Goal: Transaction & Acquisition: Purchase product/service

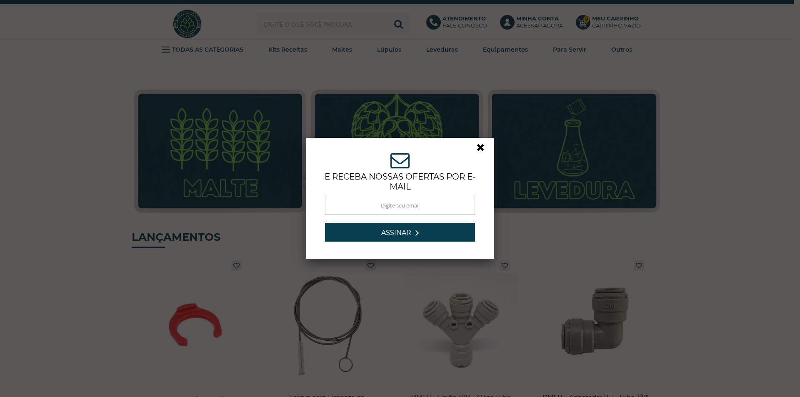
click at [477, 150] on link at bounding box center [484, 149] width 15 height 15
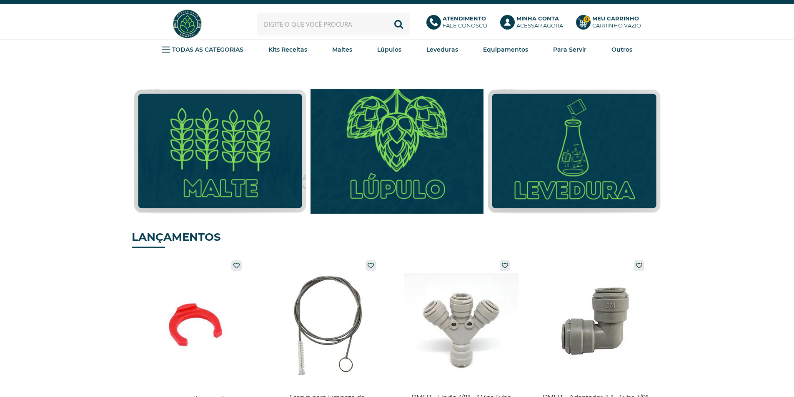
click at [361, 138] on img at bounding box center [397, 151] width 190 height 137
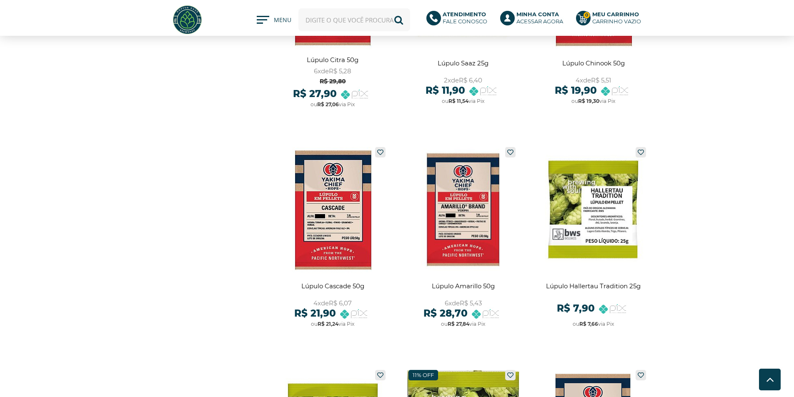
scroll to position [1084, 0]
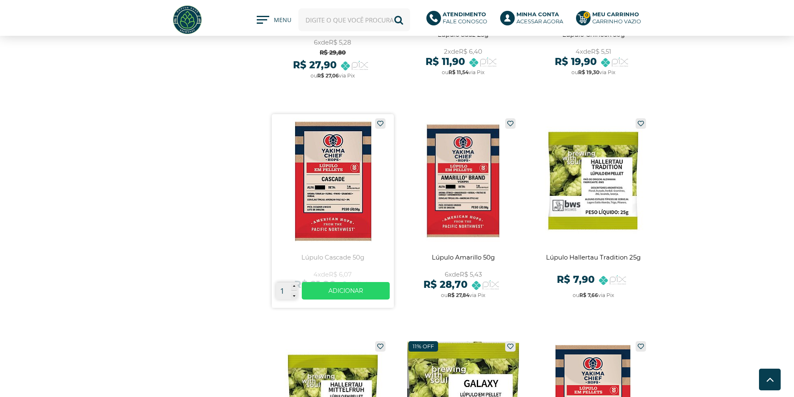
click at [327, 193] on link at bounding box center [333, 211] width 122 height 194
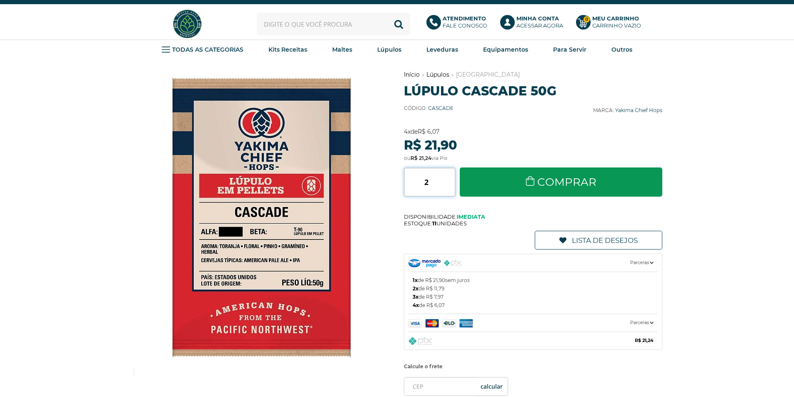
type input "2"
click at [451, 179] on input "2" at bounding box center [430, 182] width 52 height 29
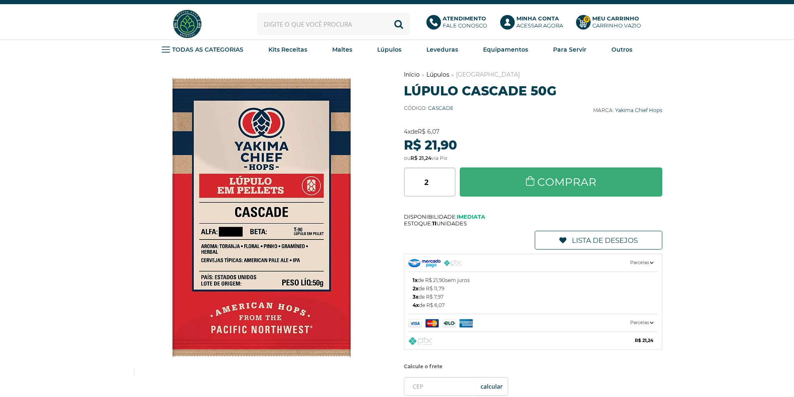
click at [481, 183] on link "Comprar" at bounding box center [561, 182] width 203 height 29
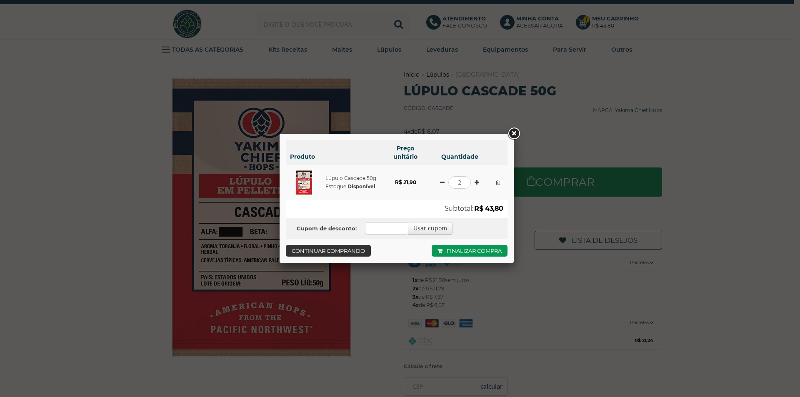
click at [354, 247] on link "Continuar comprando" at bounding box center [328, 251] width 85 height 12
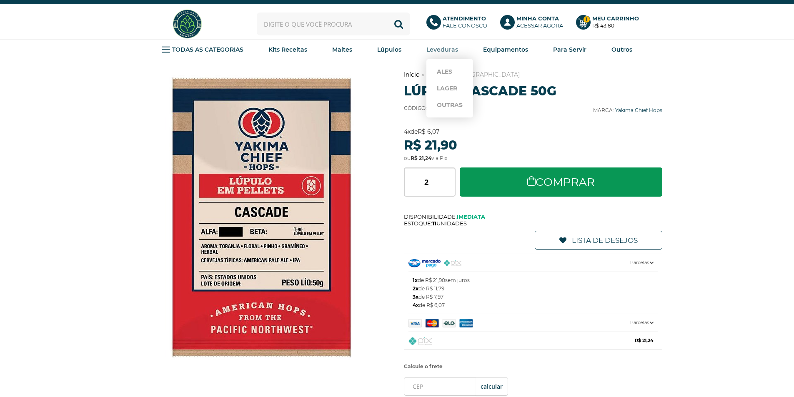
click at [451, 50] on strong "Leveduras" at bounding box center [442, 50] width 32 height 8
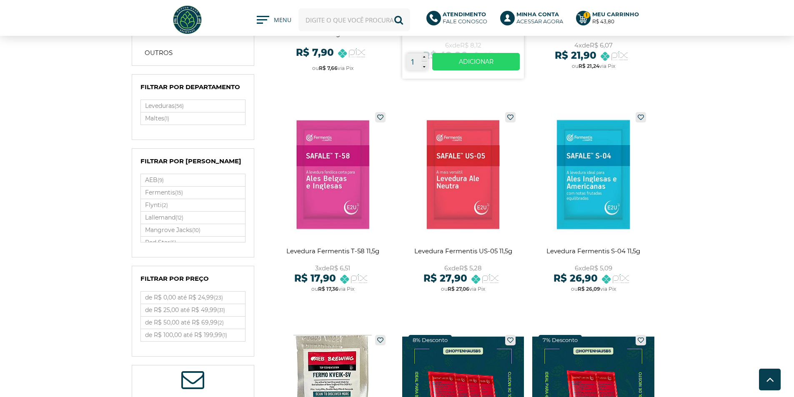
scroll to position [208, 0]
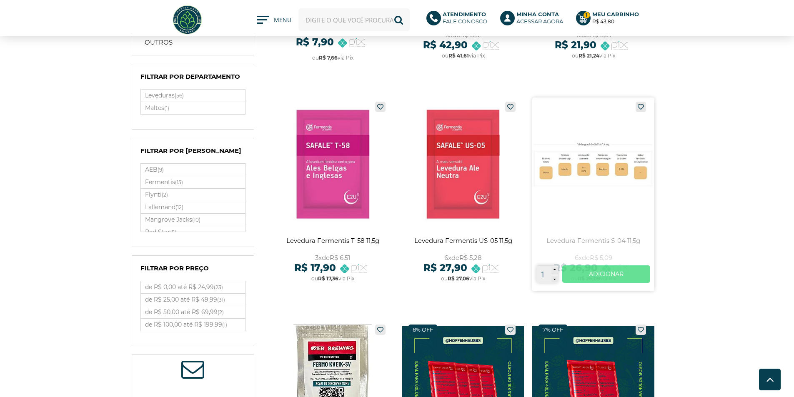
click at [588, 275] on link "Ver mais" at bounding box center [606, 275] width 88 height 18
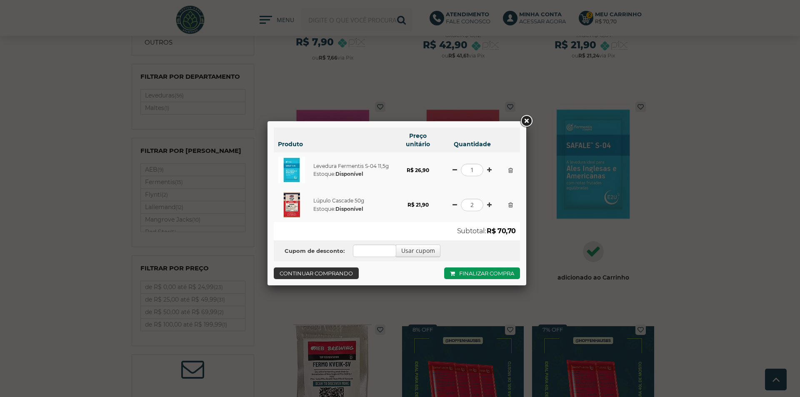
click at [322, 273] on link "Continuar comprando" at bounding box center [316, 274] width 85 height 12
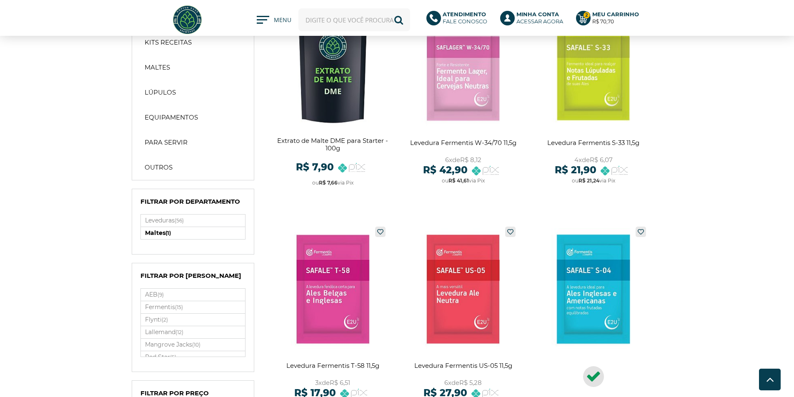
scroll to position [0, 0]
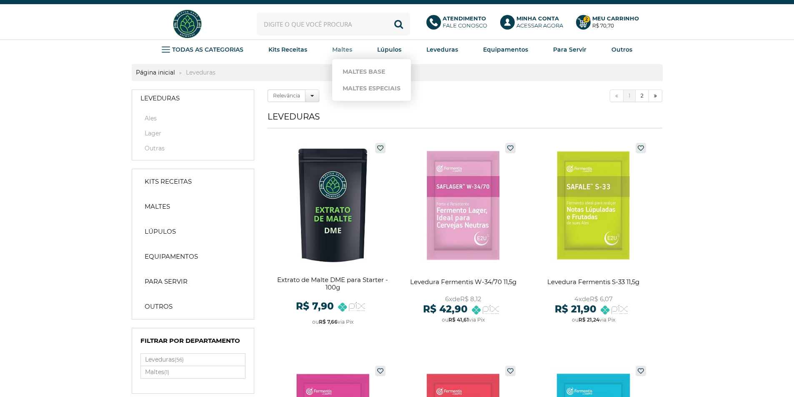
click at [340, 46] on strong "Maltes" at bounding box center [342, 50] width 20 height 8
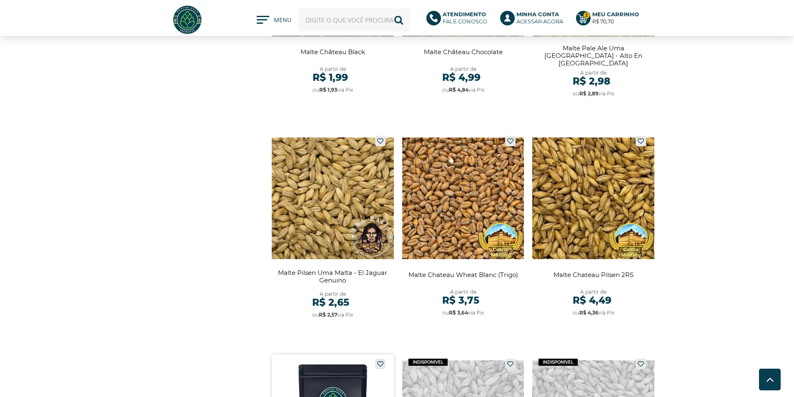
scroll to position [1501, 0]
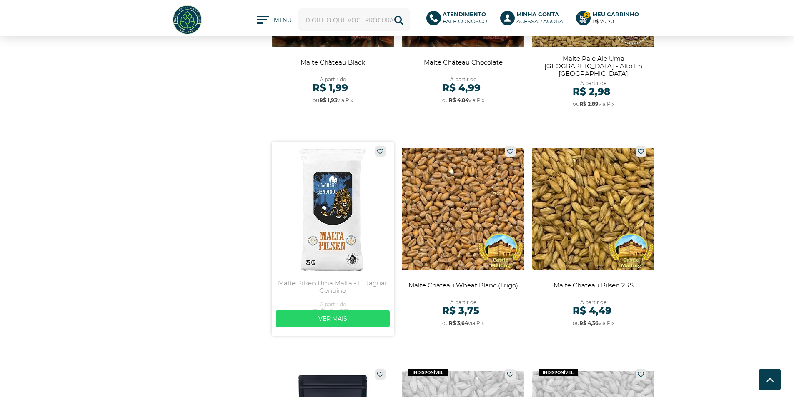
click at [344, 195] on link at bounding box center [333, 239] width 122 height 194
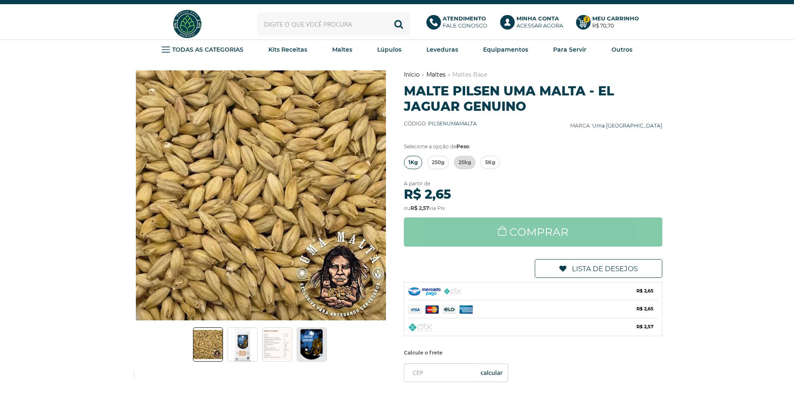
click at [411, 160] on span "1Kg" at bounding box center [412, 162] width 9 height 13
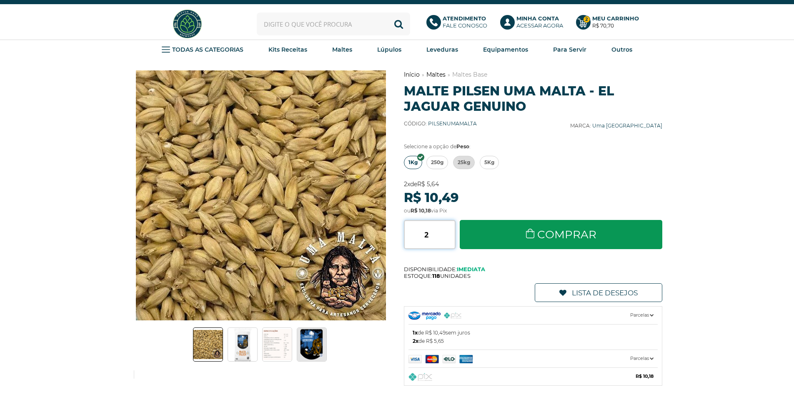
click at [451, 232] on input "2" at bounding box center [430, 234] width 52 height 29
type input "3"
click at [451, 232] on input "3" at bounding box center [430, 234] width 52 height 29
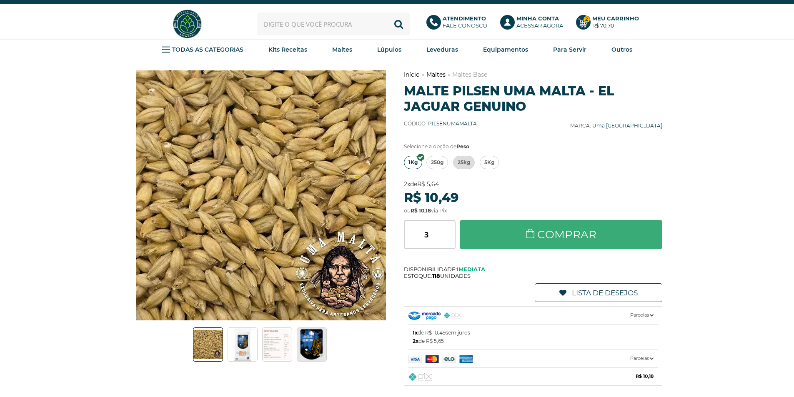
click at [499, 236] on link "Comprar" at bounding box center [561, 234] width 203 height 29
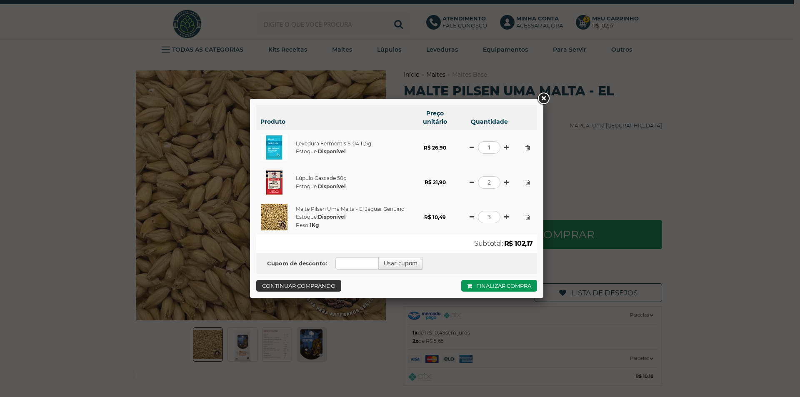
click at [309, 287] on link "Continuar comprando" at bounding box center [298, 286] width 85 height 12
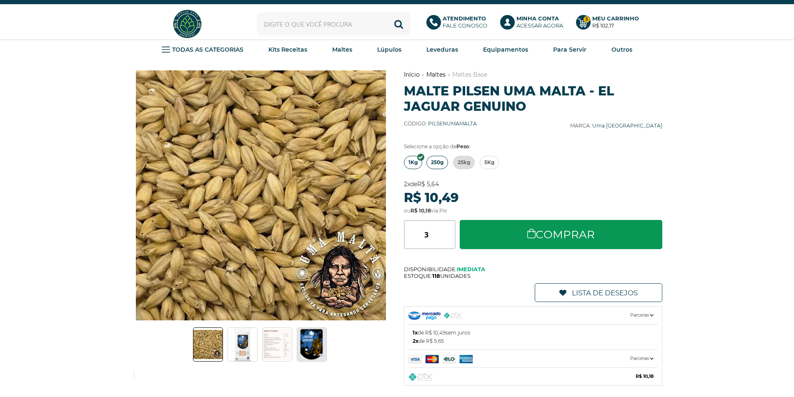
click at [439, 163] on span "250g" at bounding box center [437, 162] width 13 height 13
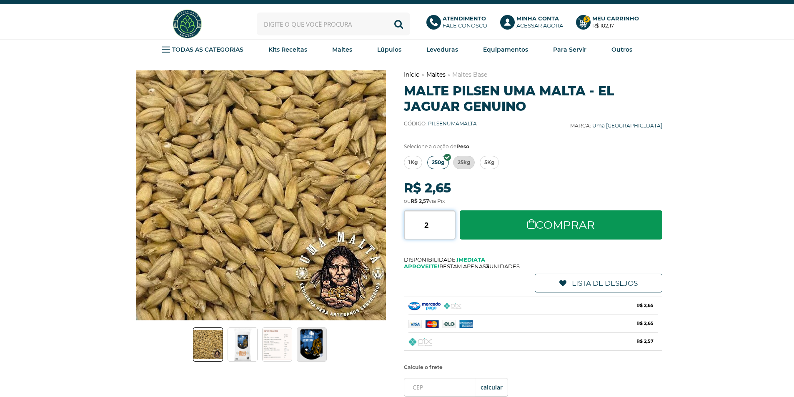
type input "2"
click at [451, 222] on input "2" at bounding box center [430, 224] width 52 height 29
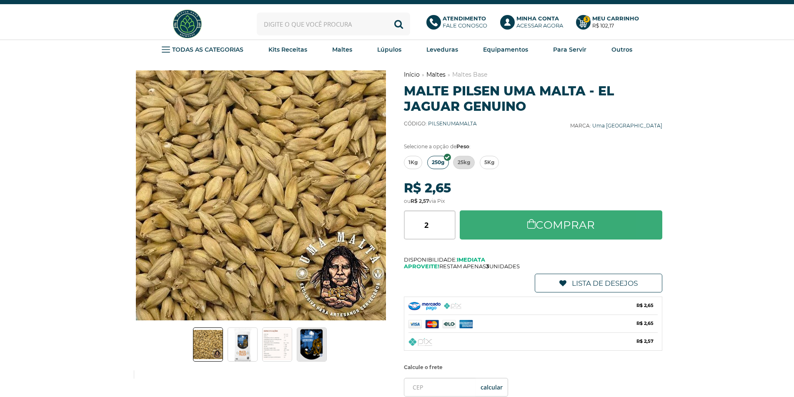
click at [483, 228] on link "Comprar" at bounding box center [561, 224] width 203 height 29
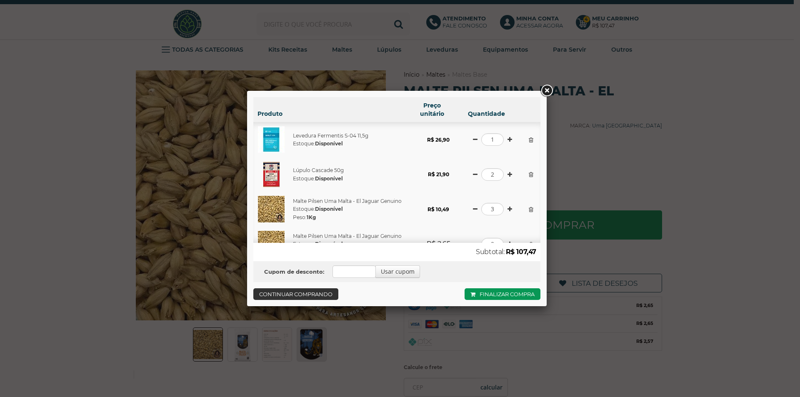
click at [304, 293] on link "Continuar comprando" at bounding box center [295, 294] width 85 height 12
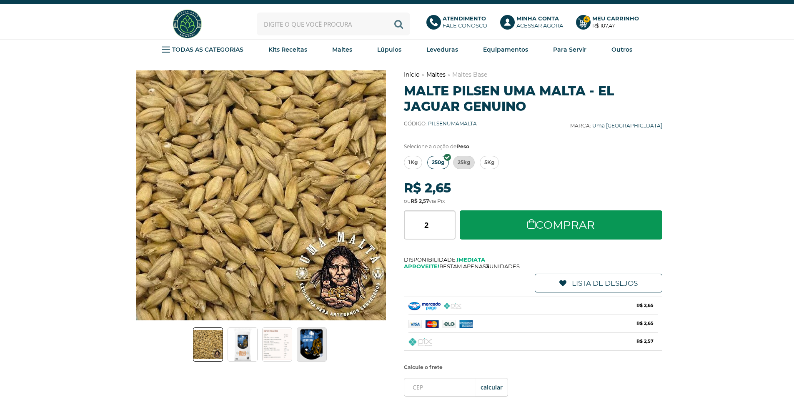
click at [391, 25] on button "Buscar" at bounding box center [398, 24] width 23 height 23
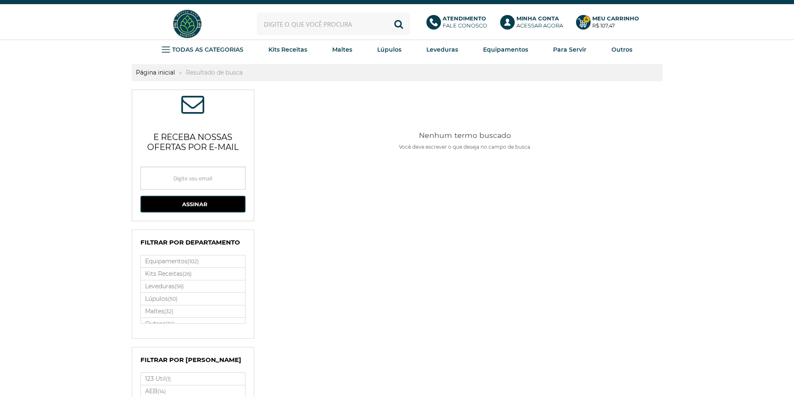
click at [354, 27] on input "text" at bounding box center [333, 24] width 153 height 23
type input "malte cAramelo 60"
click at [346, 85] on link "Maltes Especiais" at bounding box center [372, 88] width 58 height 17
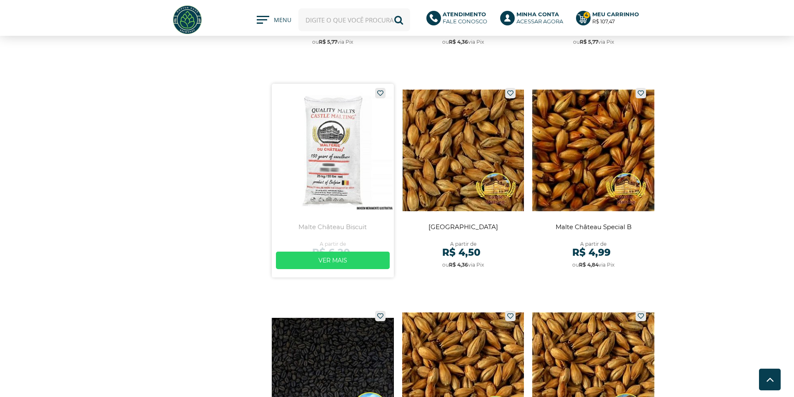
scroll to position [417, 0]
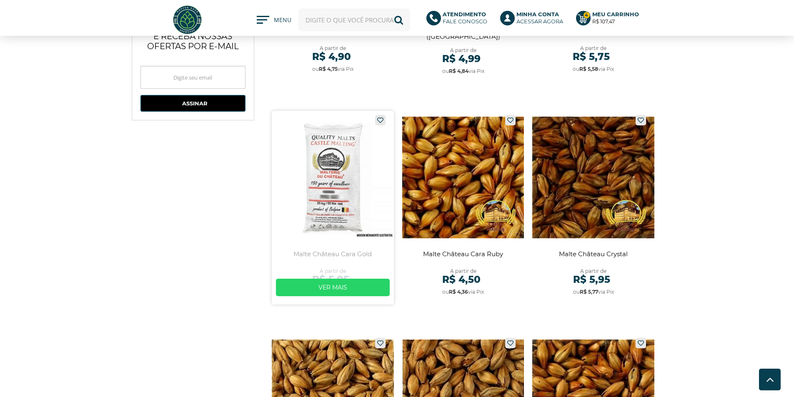
click at [321, 200] on link at bounding box center [333, 208] width 122 height 194
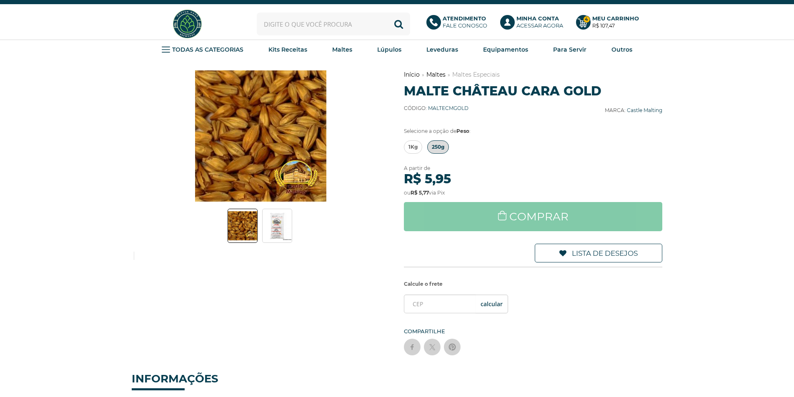
click at [437, 148] on span "250g" at bounding box center [438, 147] width 13 height 13
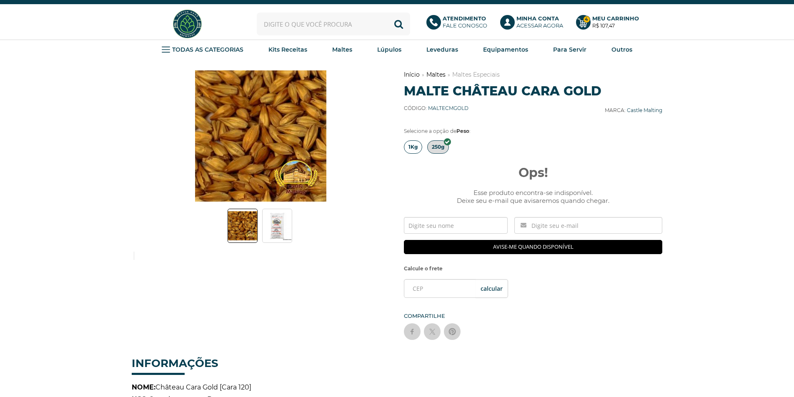
click at [412, 148] on span "1Kg" at bounding box center [412, 147] width 9 height 13
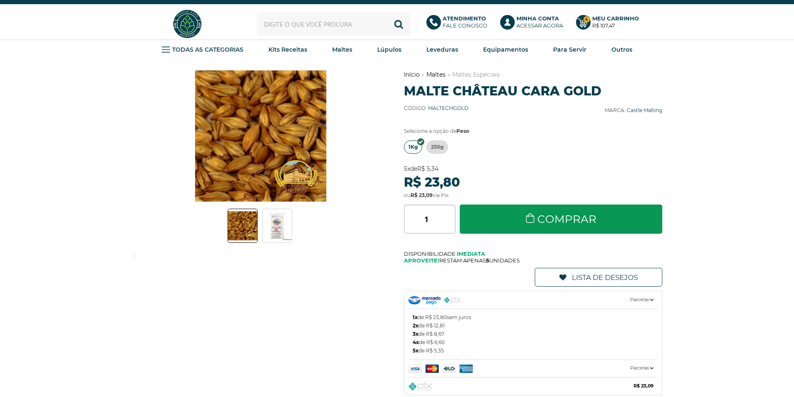
click at [358, 25] on input "text" at bounding box center [333, 24] width 153 height 23
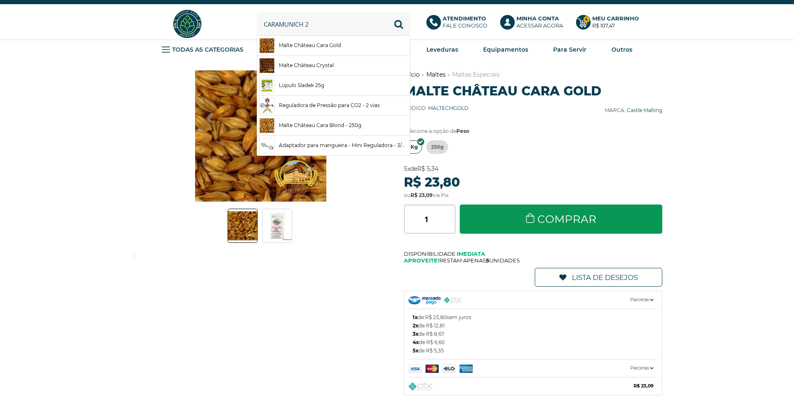
type input "caramunich 2"
click at [387, 13] on button "Buscar" at bounding box center [398, 24] width 23 height 23
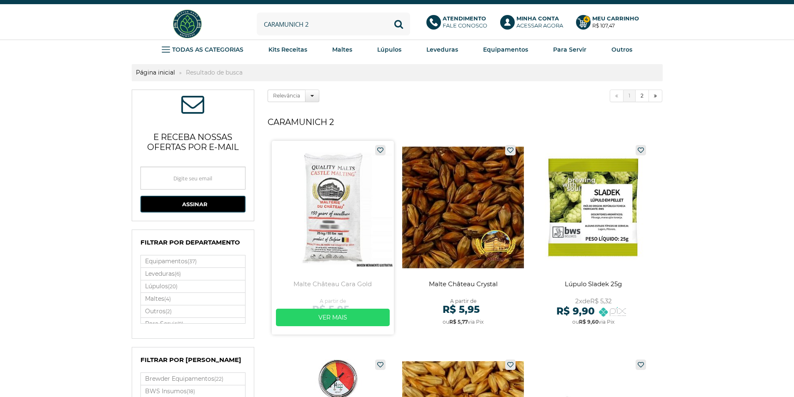
click at [307, 198] on link at bounding box center [333, 238] width 122 height 194
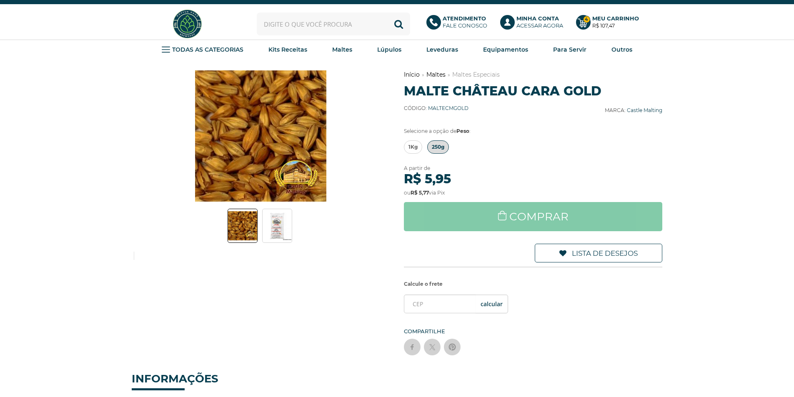
click at [441, 147] on span "250g" at bounding box center [438, 147] width 13 height 13
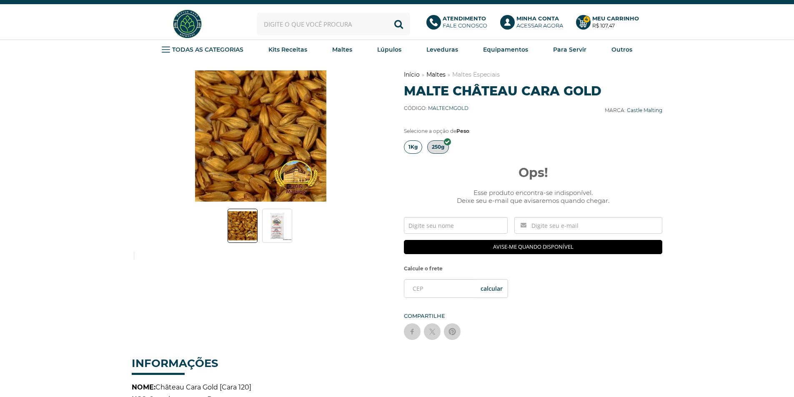
click at [411, 152] on span "1Kg" at bounding box center [412, 147] width 9 height 13
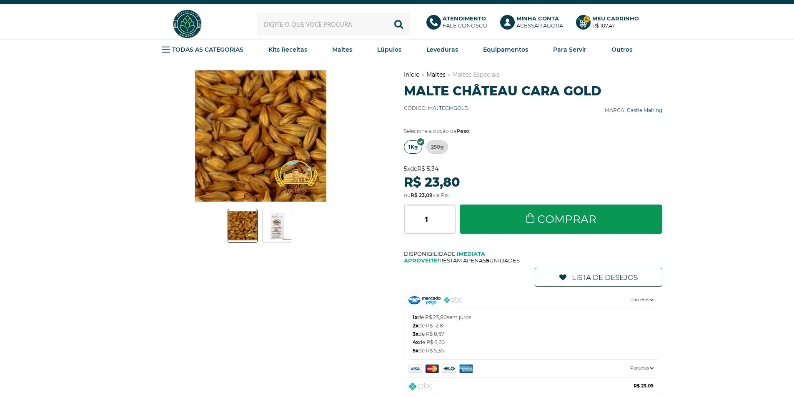
click at [277, 26] on input "text" at bounding box center [333, 24] width 153 height 23
type input "patagonia caramel"
click at [387, 13] on button "Buscar" at bounding box center [398, 24] width 23 height 23
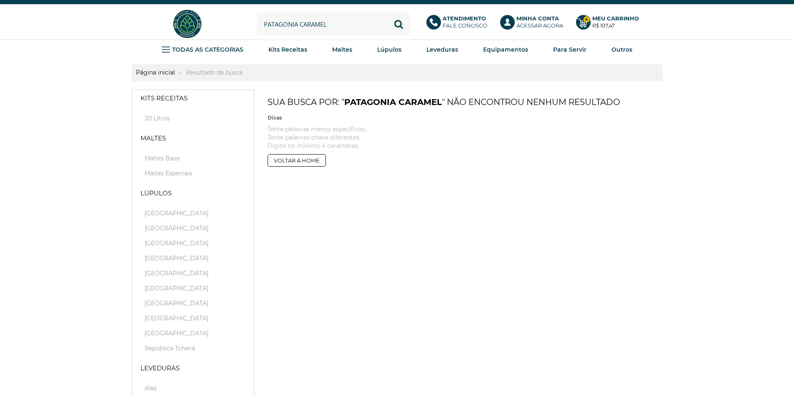
click at [263, 23] on input "patagonia caramel" at bounding box center [333, 24] width 153 height 23
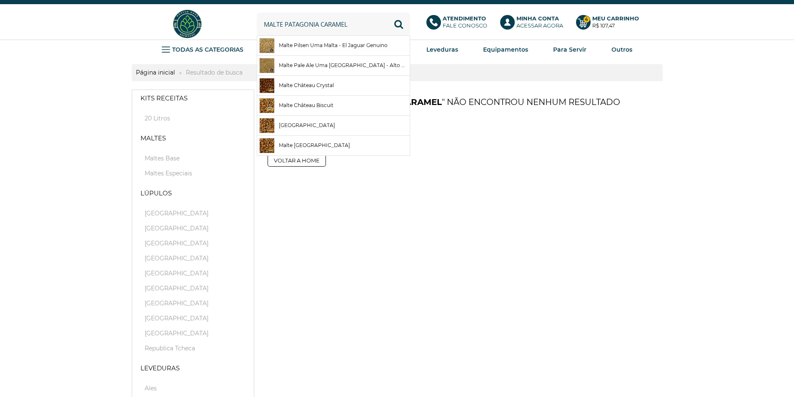
type input "malte patagonia caramel"
click at [387, 13] on button "Buscar" at bounding box center [398, 24] width 23 height 23
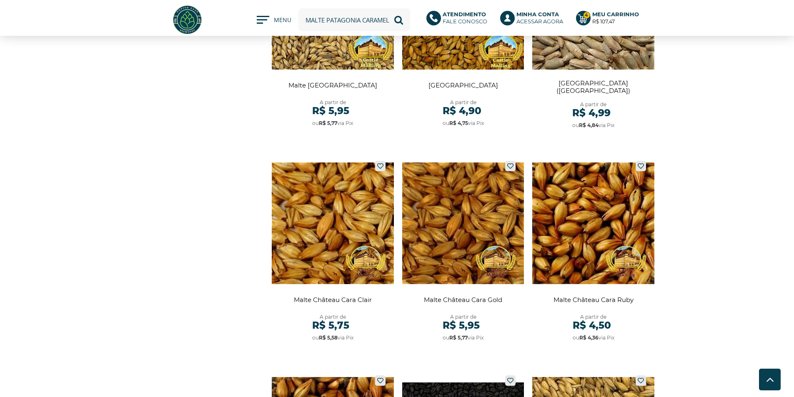
scroll to position [1042, 0]
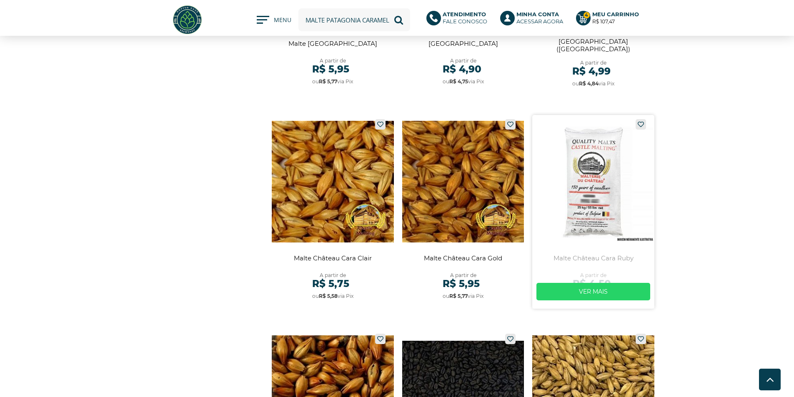
click at [584, 197] on link at bounding box center [593, 212] width 122 height 194
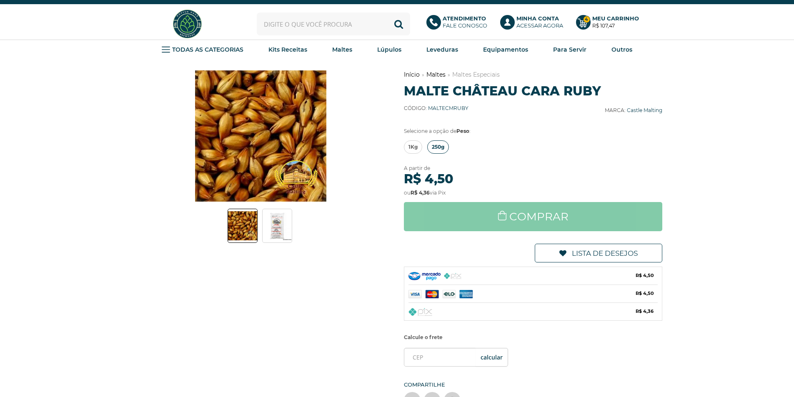
click at [443, 146] on span "250g" at bounding box center [438, 147] width 13 height 13
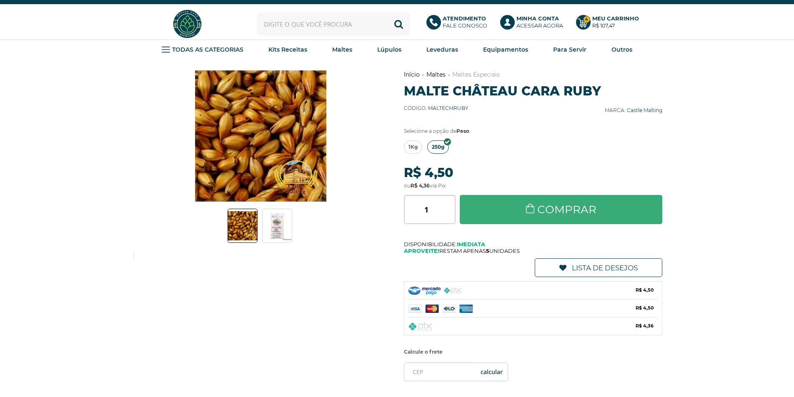
click at [583, 213] on link "Comprar" at bounding box center [561, 209] width 203 height 29
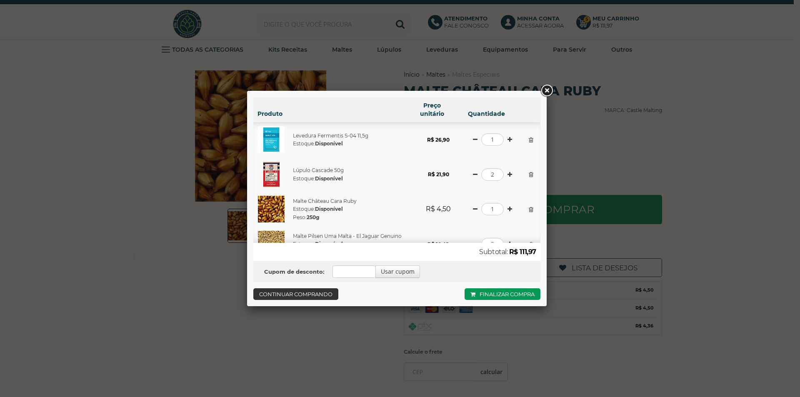
click at [298, 293] on link "Continuar comprando" at bounding box center [295, 294] width 85 height 12
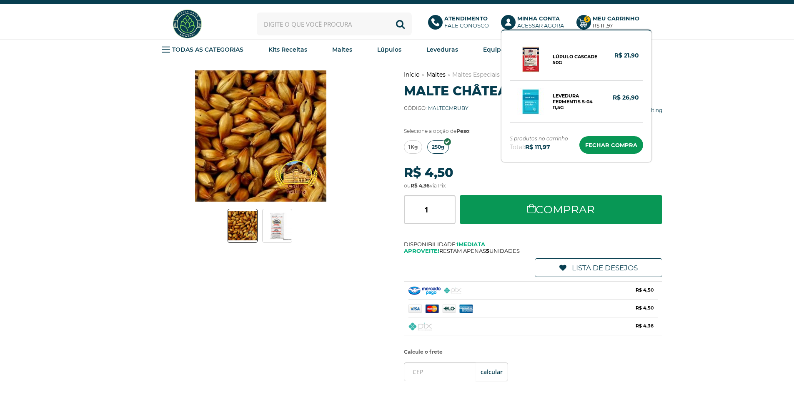
click at [601, 20] on b "Meu Carrinho" at bounding box center [616, 18] width 47 height 7
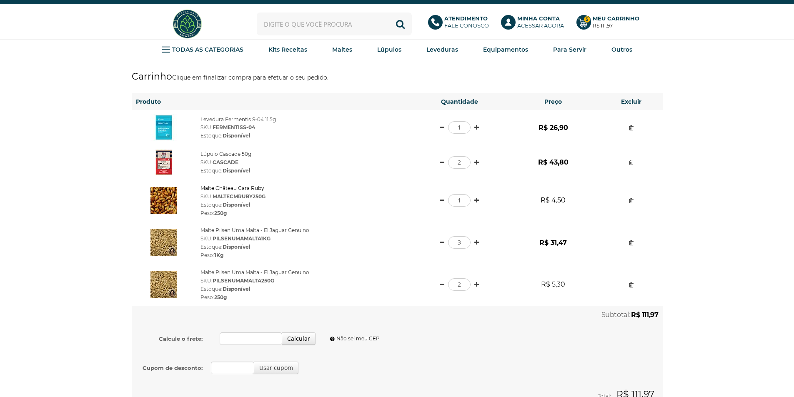
click at [219, 188] on link "Malte Château Cara Ruby" at bounding box center [232, 188] width 64 height 6
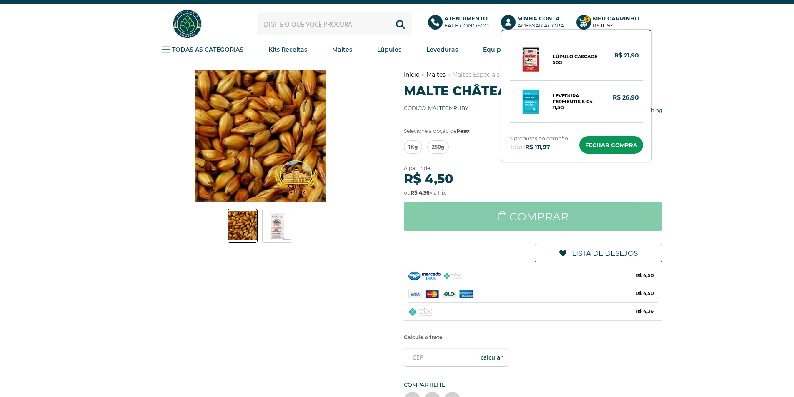
click at [600, 23] on strong "R$ 111,97" at bounding box center [603, 26] width 20 height 6
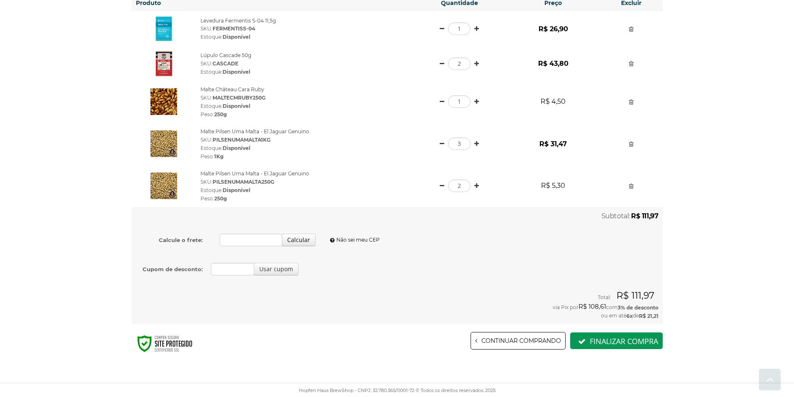
scroll to position [123, 0]
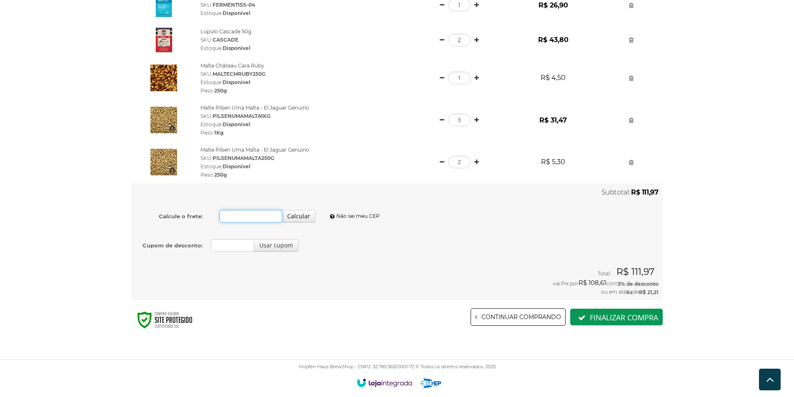
click at [230, 215] on input "Calcule o frete:" at bounding box center [251, 216] width 63 height 13
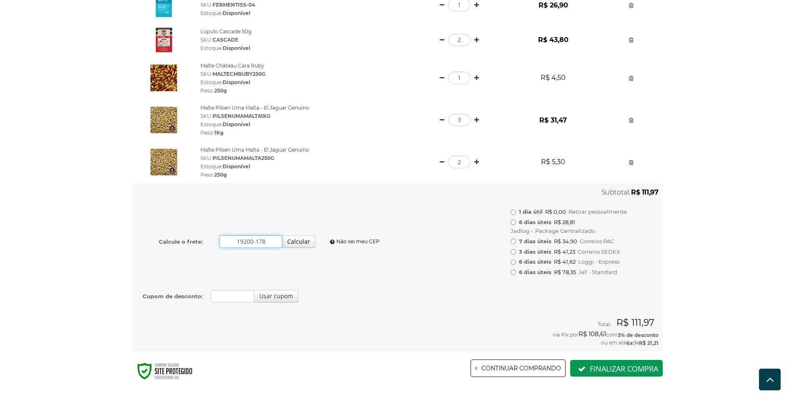
type input "19200-178"
click at [512, 222] on input "6 dias úteis R$ 28,81 Jadlog - .Package Centralizado" at bounding box center [513, 222] width 5 height 5
radio input "true"
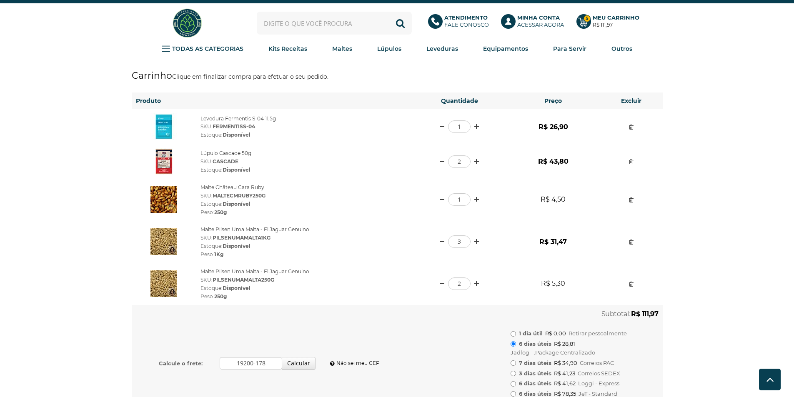
scroll to position [0, 0]
